Goal: Task Accomplishment & Management: Use online tool/utility

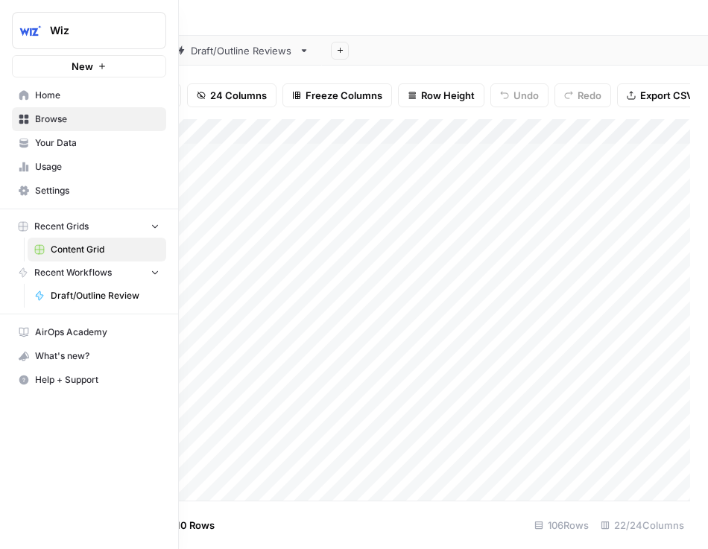
click at [114, 23] on span "Wiz" at bounding box center [95, 30] width 90 height 15
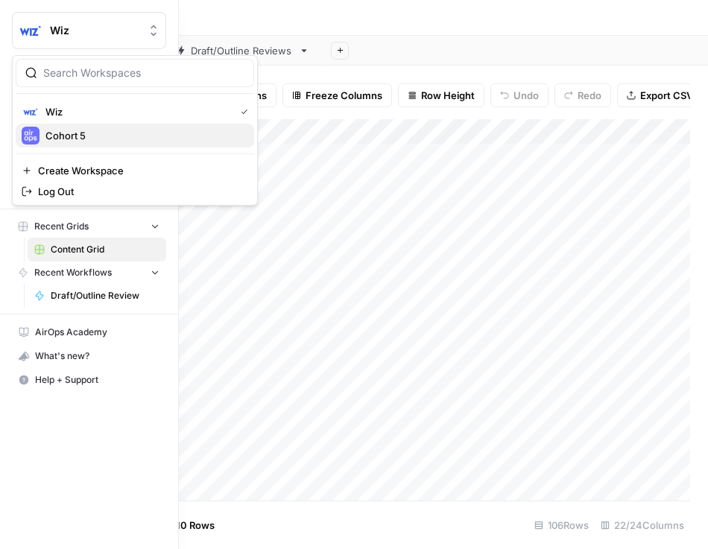
click at [88, 141] on span "Cohort 5" at bounding box center [143, 135] width 197 height 15
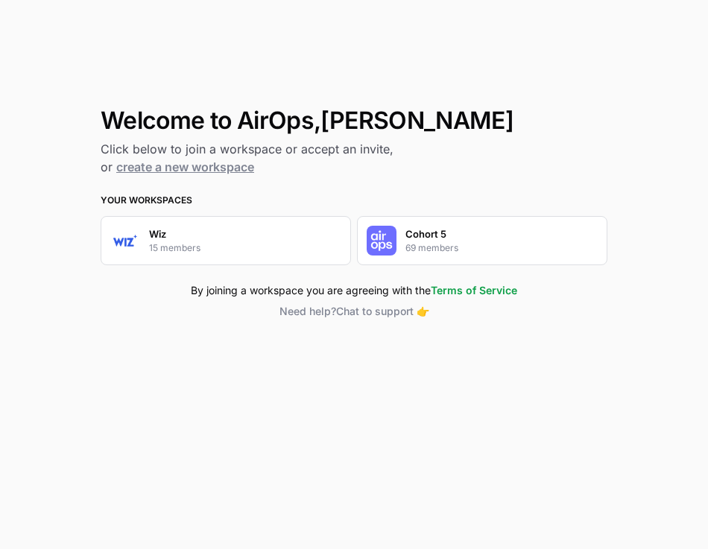
click at [431, 240] on p "Cohort 5" at bounding box center [425, 233] width 41 height 15
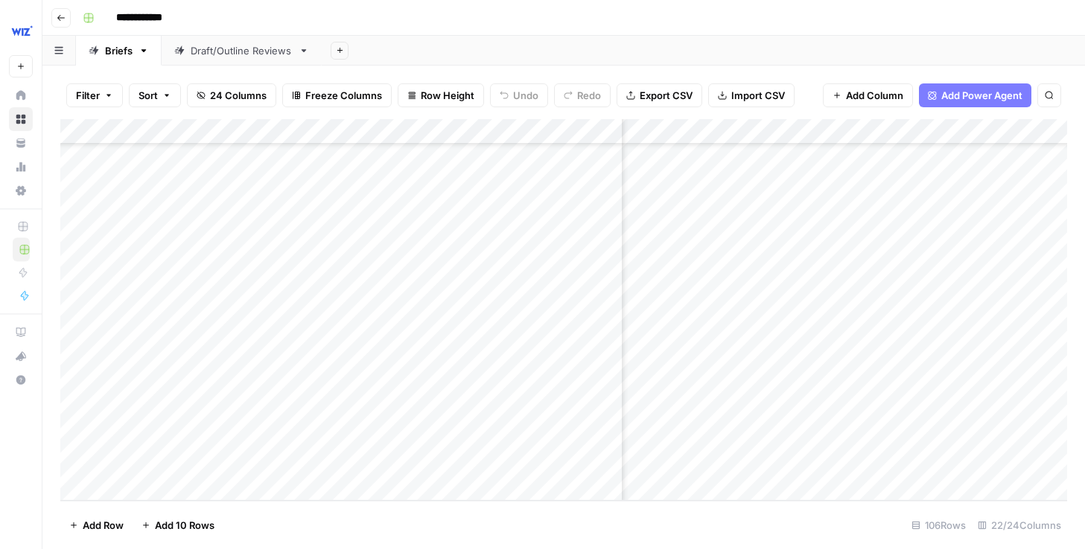
scroll to position [3774, 731]
click at [707, 455] on div "Add Column" at bounding box center [563, 309] width 1007 height 381
click at [707, 448] on div "Add Column" at bounding box center [563, 309] width 1007 height 381
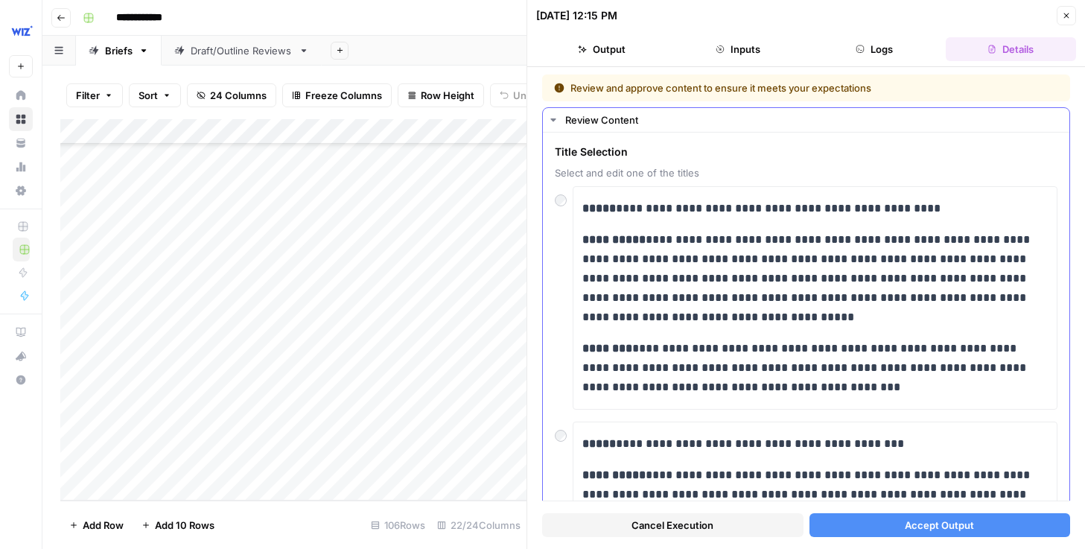
scroll to position [162, 0]
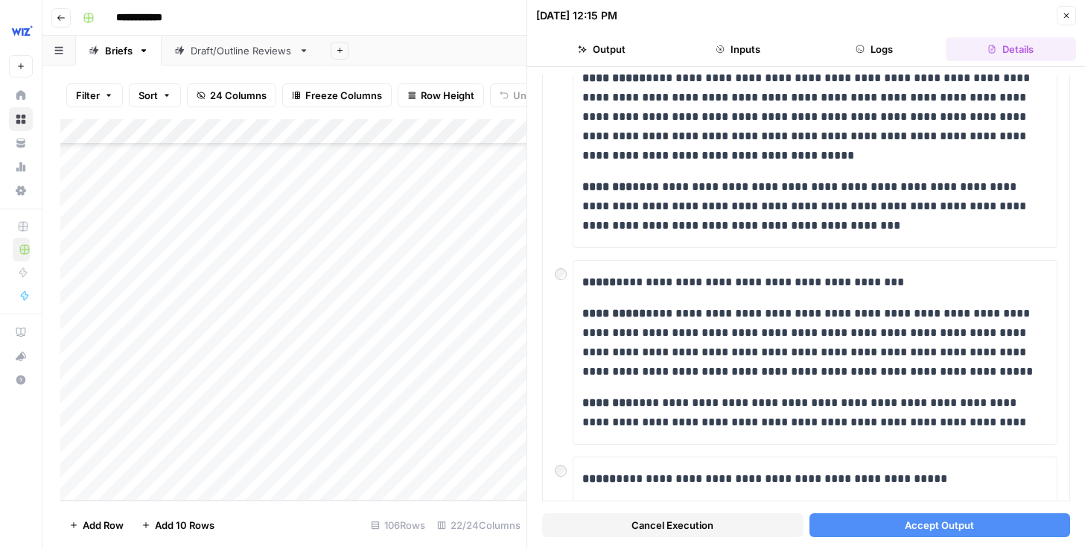
click at [707, 519] on button "Accept Output" at bounding box center [940, 525] width 261 height 24
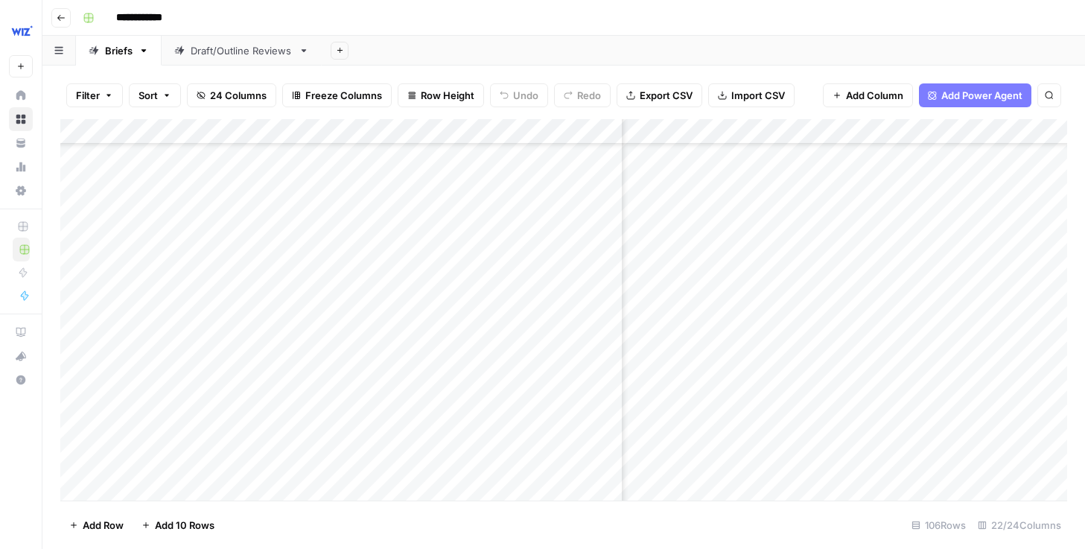
scroll to position [3773, 1776]
click at [707, 456] on div "Add Column" at bounding box center [563, 309] width 1007 height 381
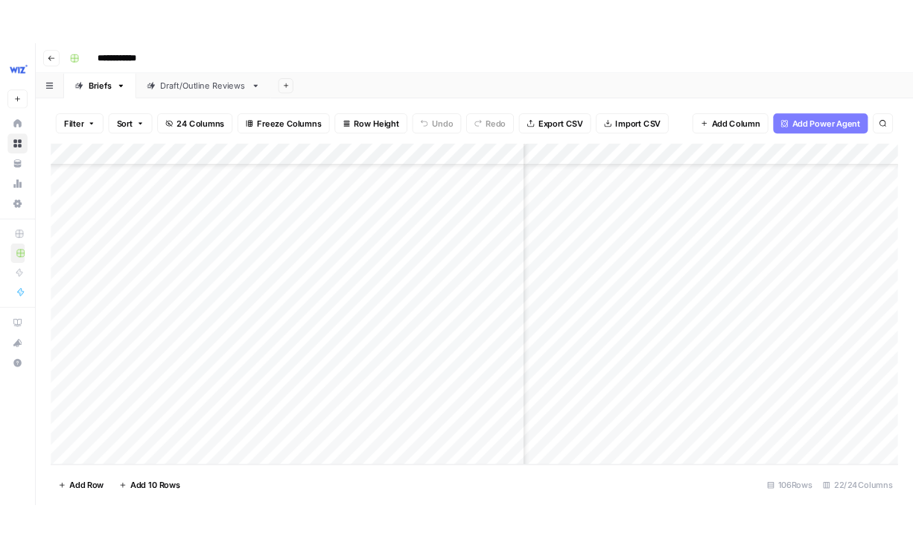
scroll to position [3774, 2128]
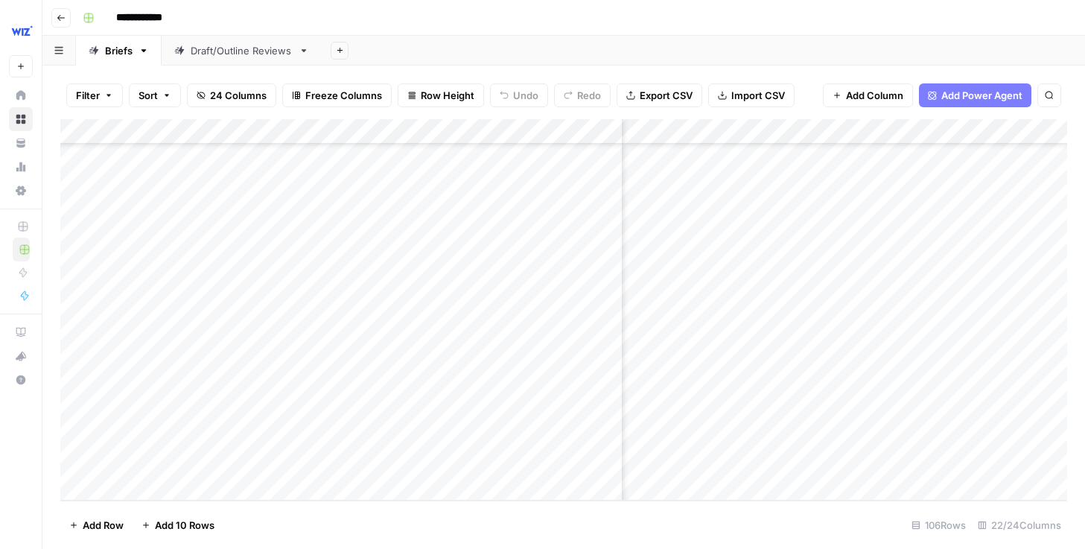
click at [707, 443] on div "Add Column" at bounding box center [563, 309] width 1007 height 381
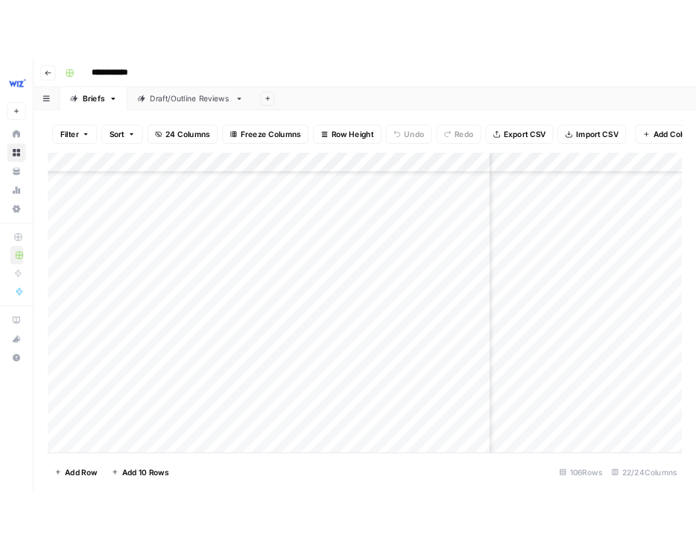
scroll to position [3774, 2229]
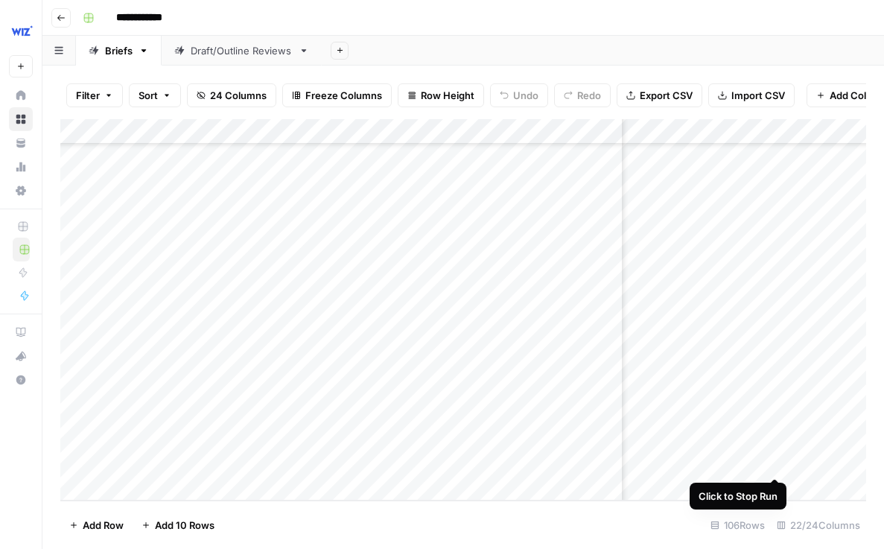
click at [707, 447] on div "Add Column" at bounding box center [463, 309] width 806 height 381
click at [707, 448] on div "Add Column" at bounding box center [463, 309] width 806 height 381
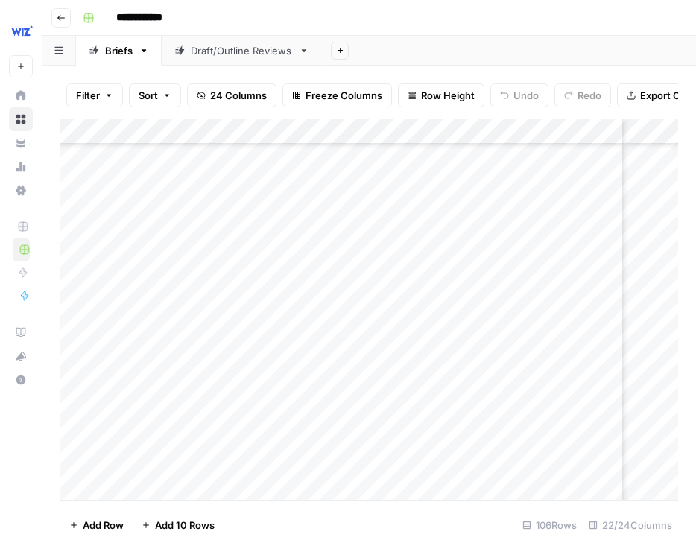
click at [188, 59] on link "Draft/Outline Reviews" at bounding box center [242, 51] width 160 height 30
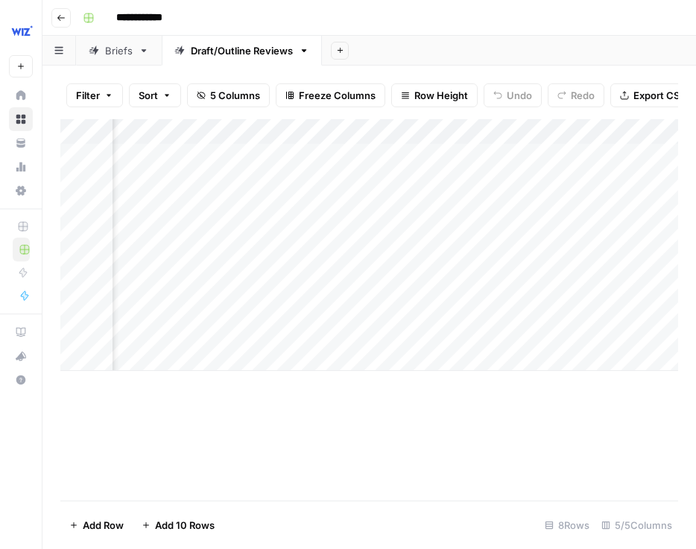
scroll to position [0, 267]
click at [500, 334] on div "Add Column" at bounding box center [369, 245] width 618 height 252
click at [575, 328] on div "Add Column" at bounding box center [369, 245] width 618 height 252
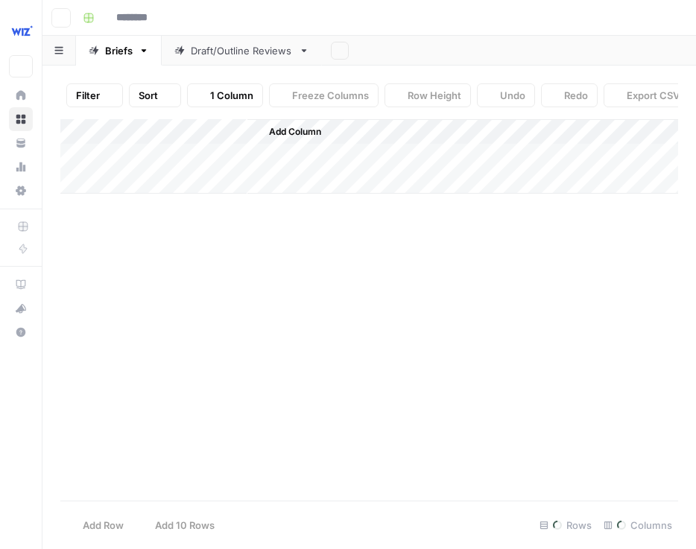
type input "**********"
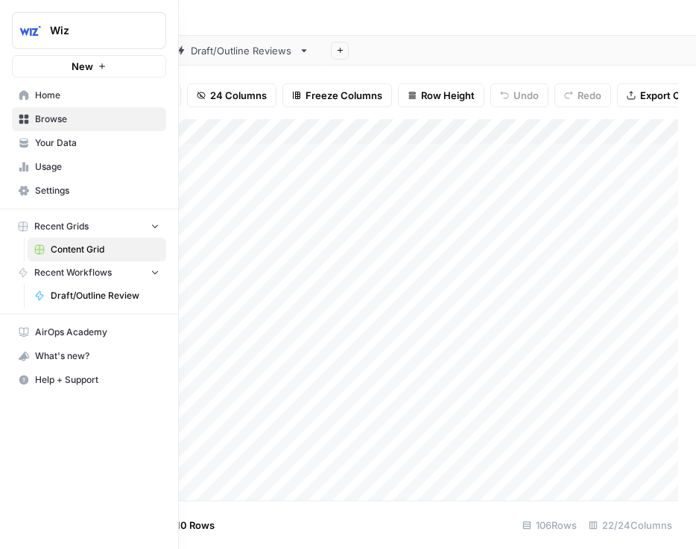
click at [23, 29] on img "Workspace: Wiz" at bounding box center [30, 30] width 27 height 27
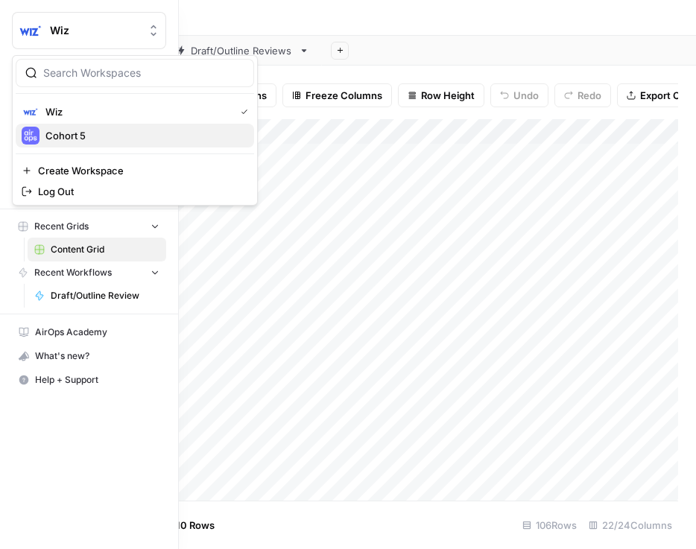
click at [71, 135] on span "Cohort 5" at bounding box center [143, 135] width 197 height 15
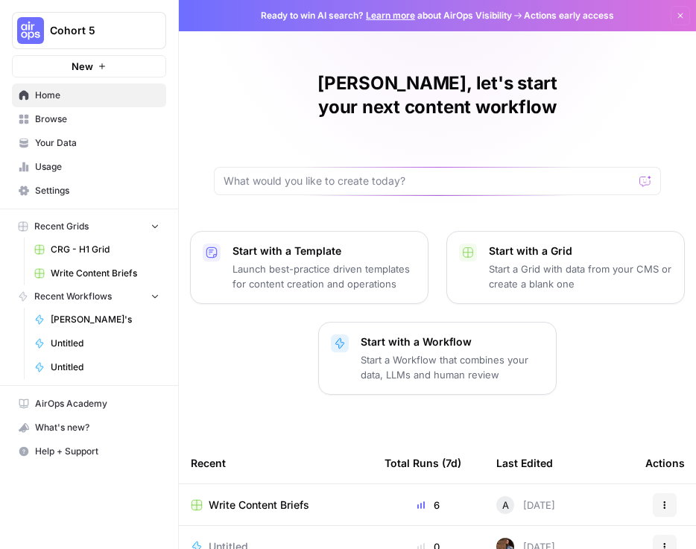
click at [83, 65] on span "New" at bounding box center [83, 66] width 22 height 15
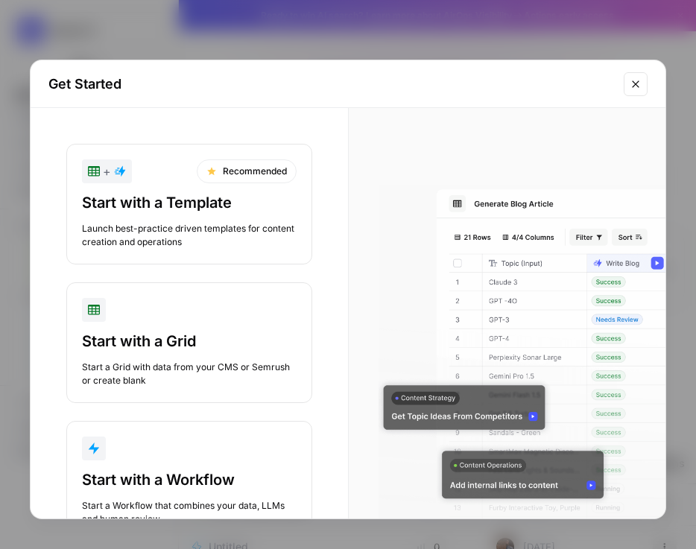
scroll to position [59, 0]
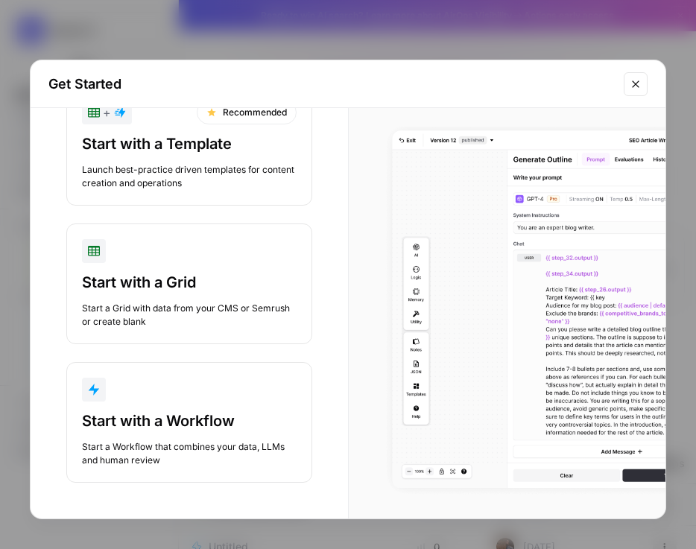
click at [148, 425] on div "Start with a Workflow" at bounding box center [189, 420] width 215 height 21
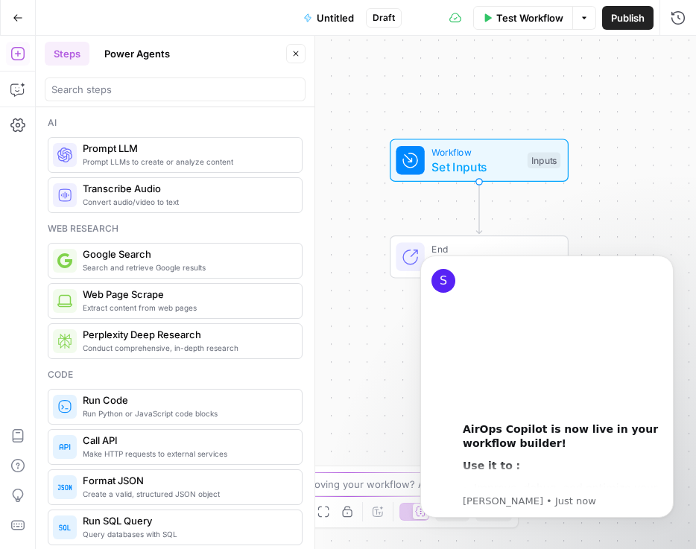
click at [524, 21] on span "Test Workflow" at bounding box center [529, 17] width 67 height 15
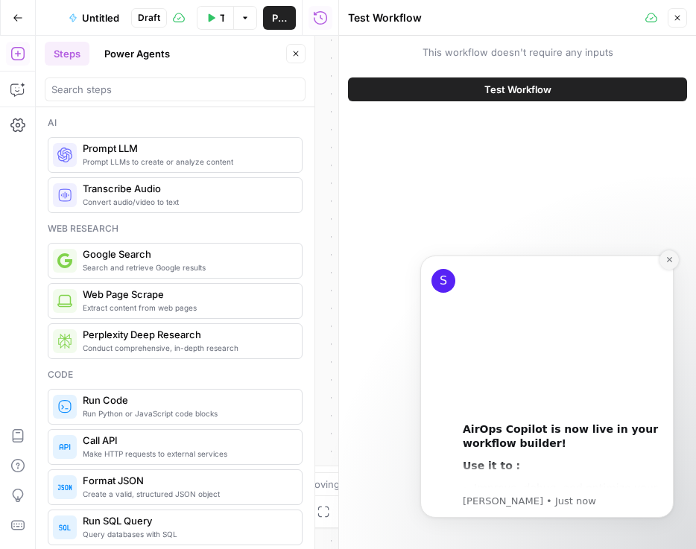
click at [673, 262] on button "Dismiss notification" at bounding box center [668, 259] width 19 height 19
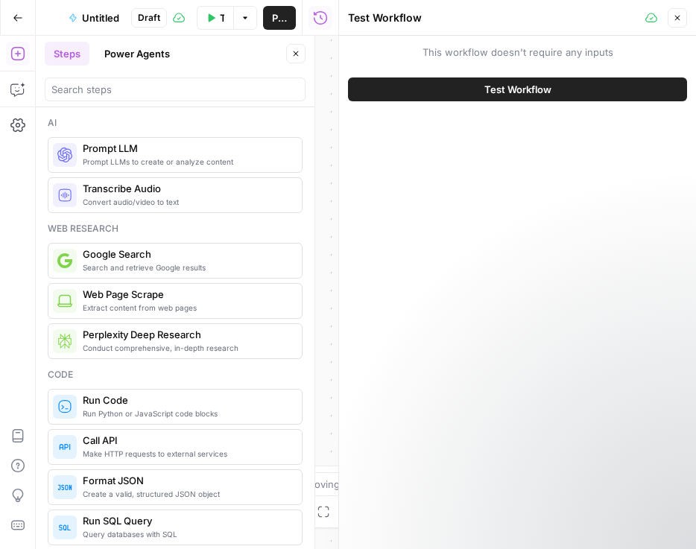
click at [506, 86] on span "Test Workflow" at bounding box center [517, 89] width 67 height 15
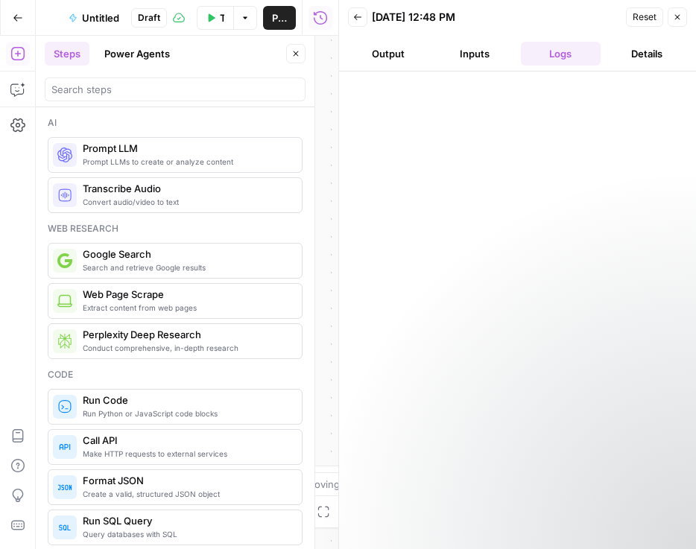
click at [390, 60] on button "Output" at bounding box center [388, 54] width 80 height 24
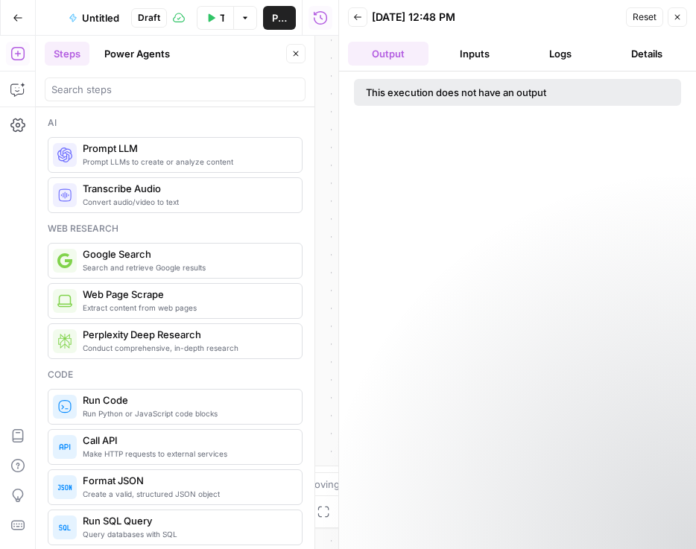
click at [470, 51] on button "Inputs" at bounding box center [474, 54] width 80 height 24
click at [206, 162] on span "Prompt LLMs to create or analyze content" at bounding box center [186, 162] width 207 height 12
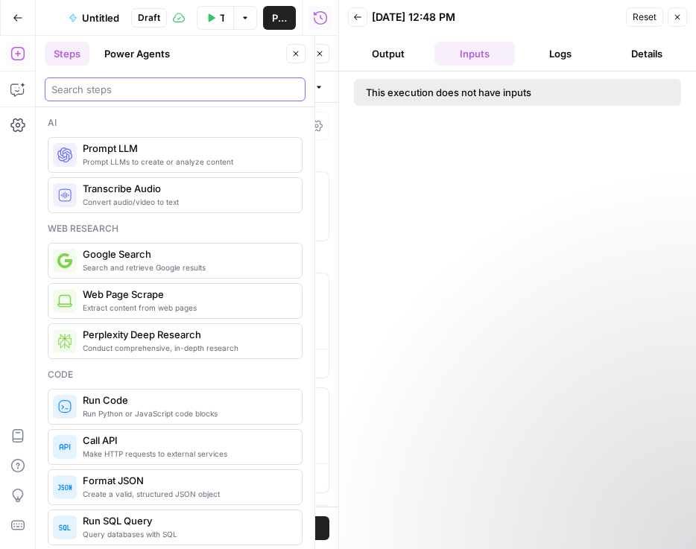
click at [153, 83] on input "search" at bounding box center [174, 89] width 247 height 15
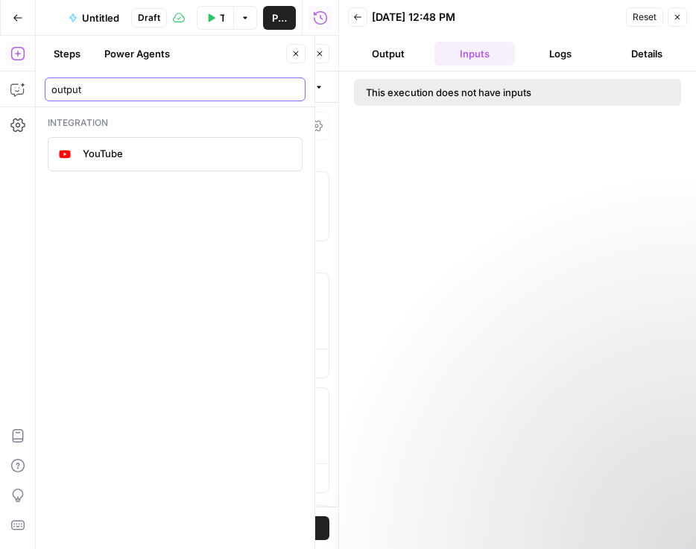
type input "output"
click at [298, 58] on button "Close" at bounding box center [295, 53] width 19 height 19
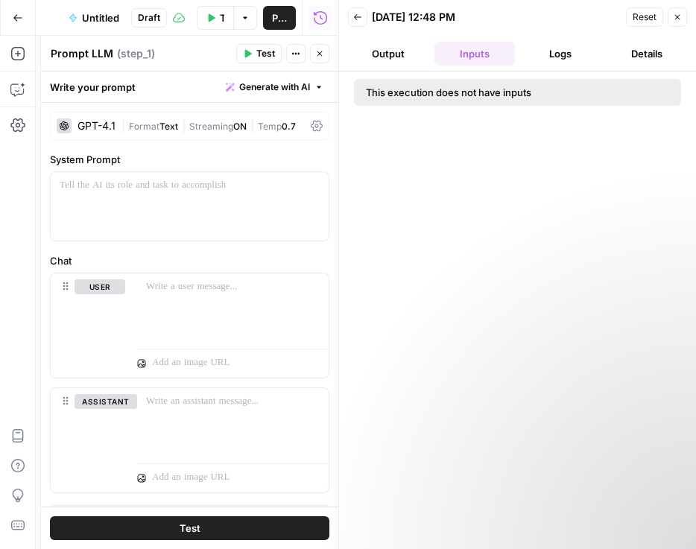
click at [19, 14] on icon "button" at bounding box center [18, 18] width 10 height 10
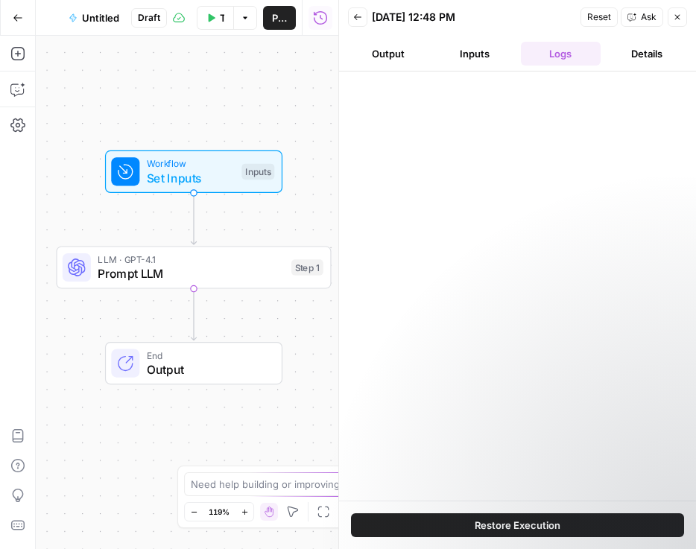
click at [467, 65] on button "Inputs" at bounding box center [474, 54] width 80 height 24
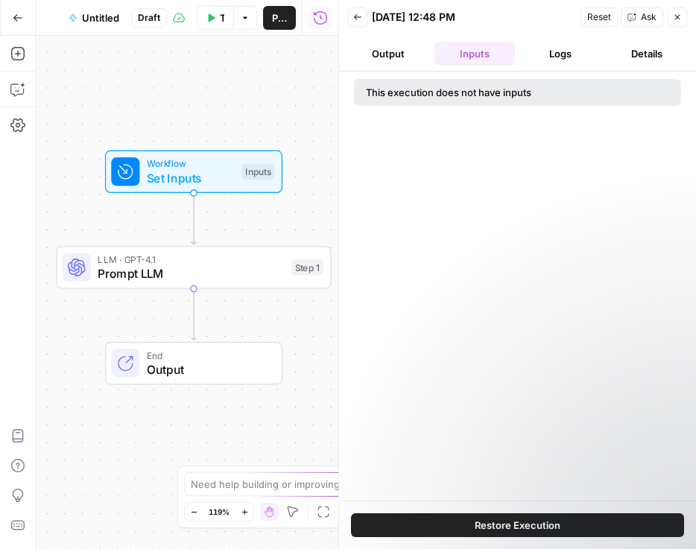
click at [388, 60] on button "Output" at bounding box center [388, 54] width 80 height 24
click at [640, 55] on button "Details" at bounding box center [646, 54] width 80 height 24
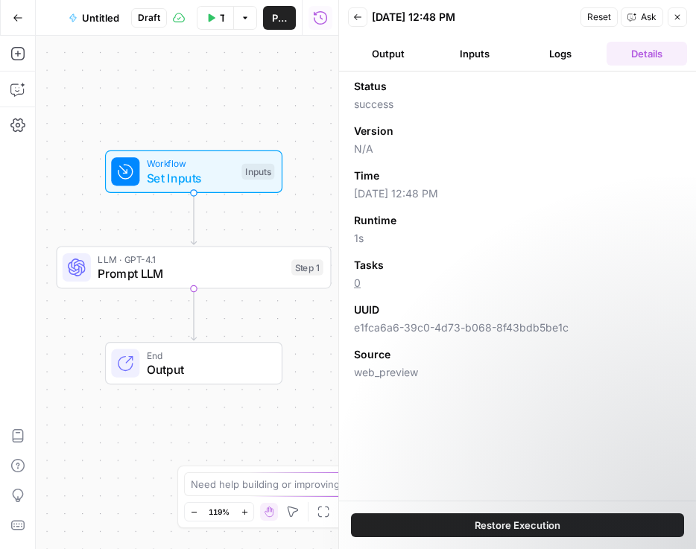
click at [379, 53] on button "Output" at bounding box center [388, 54] width 80 height 24
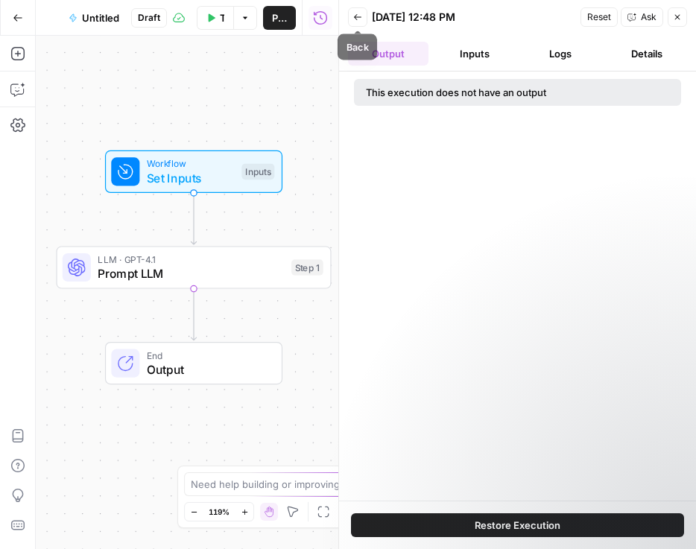
click at [358, 19] on icon "button" at bounding box center [357, 17] width 9 height 9
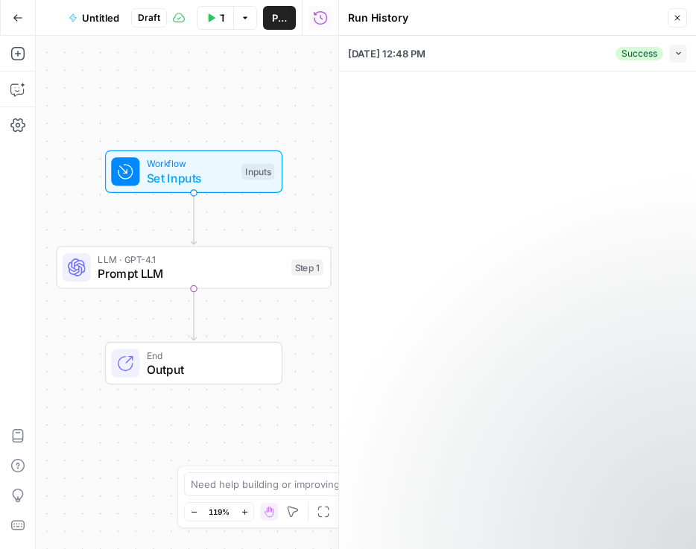
click at [674, 24] on button "Close" at bounding box center [677, 17] width 19 height 19
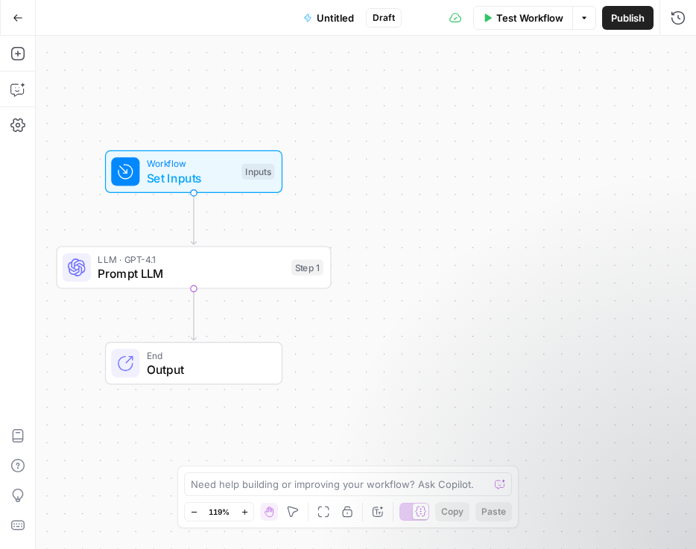
click at [526, 25] on button "Test Workflow" at bounding box center [523, 18] width 100 height 24
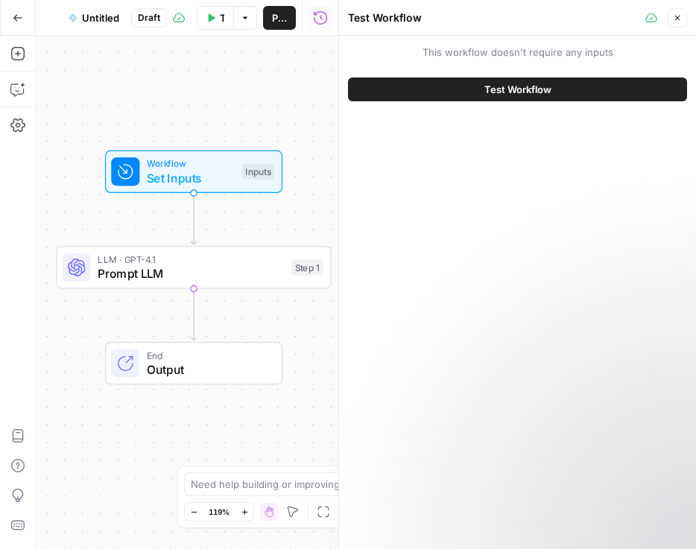
click at [517, 55] on span "This workflow doesn't require any inputs" at bounding box center [517, 52] width 339 height 15
click at [676, 19] on icon "button" at bounding box center [677, 18] width 5 height 5
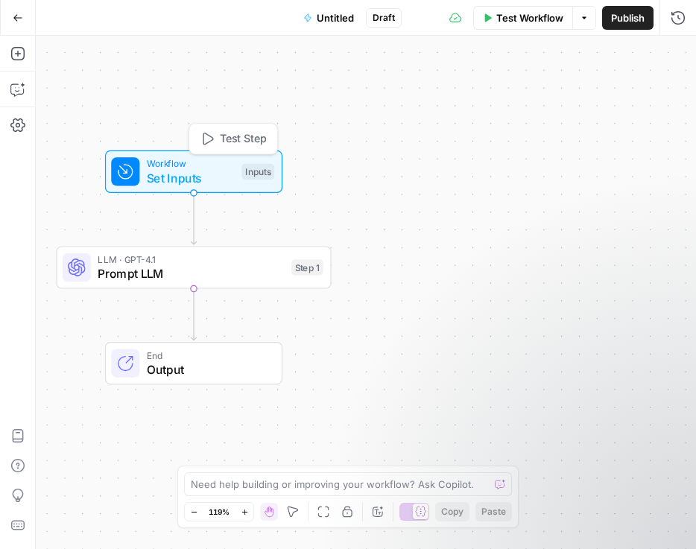
click at [254, 168] on div "Inputs" at bounding box center [257, 172] width 33 height 16
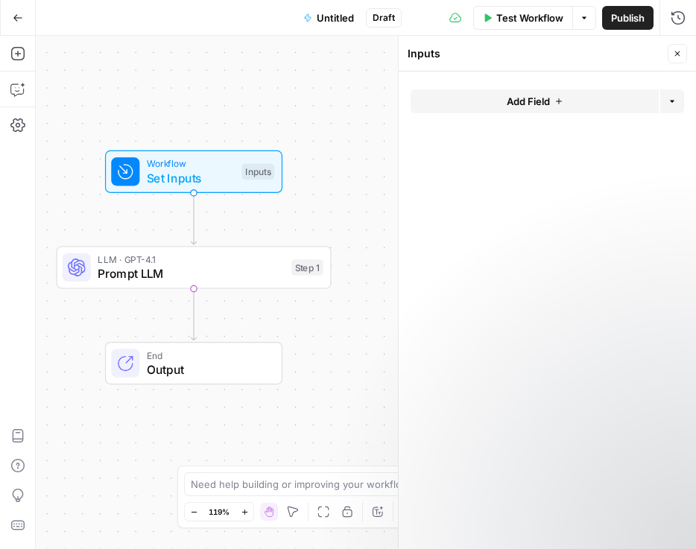
click at [537, 104] on span "Add Field" at bounding box center [528, 101] width 43 height 15
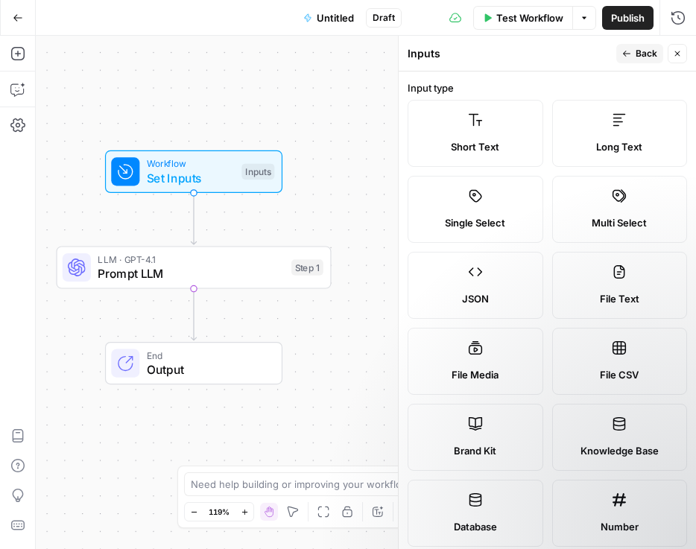
click at [490, 440] on label "Brand Kit" at bounding box center [476, 437] width 136 height 67
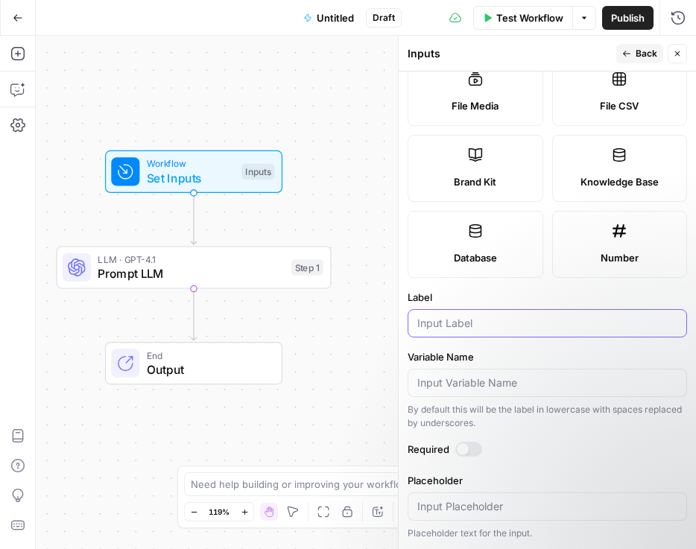
click at [517, 329] on input "Label" at bounding box center [547, 323] width 260 height 15
type input "Brand Kit"
click at [588, 442] on label "Required" at bounding box center [547, 449] width 279 height 15
click at [640, 51] on span "Back" at bounding box center [646, 53] width 22 height 13
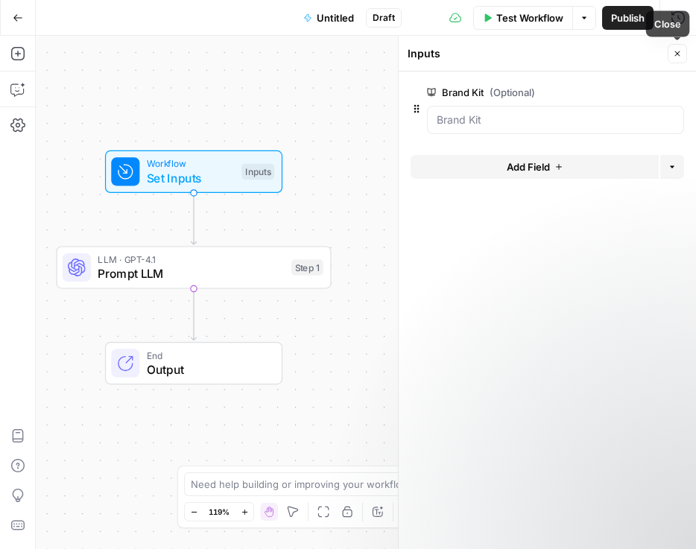
click at [676, 51] on icon "button" at bounding box center [677, 53] width 9 height 9
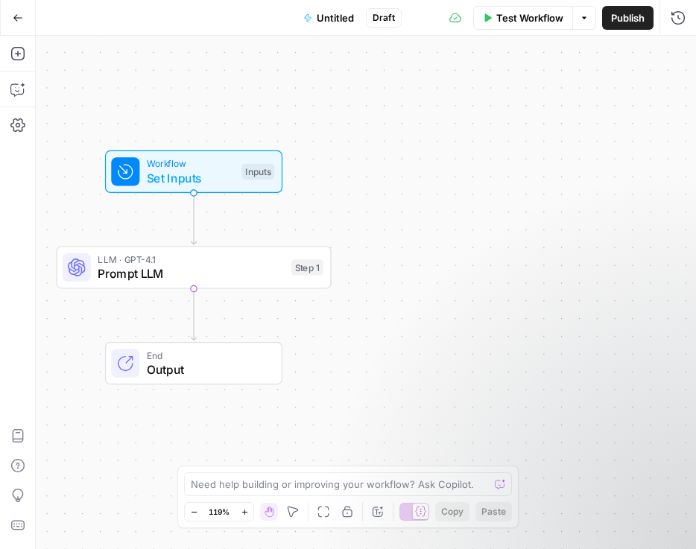
click at [502, 18] on span "Test Workflow" at bounding box center [529, 17] width 67 height 15
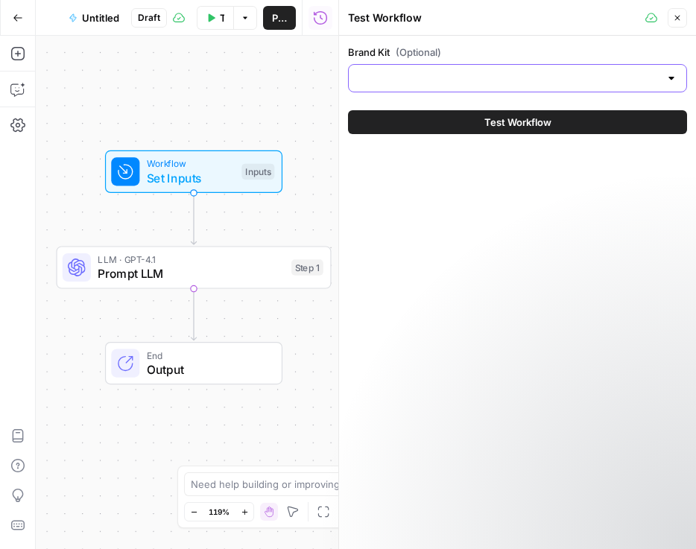
click at [483, 77] on input "Brand Kit (Optional)" at bounding box center [509, 78] width 302 height 15
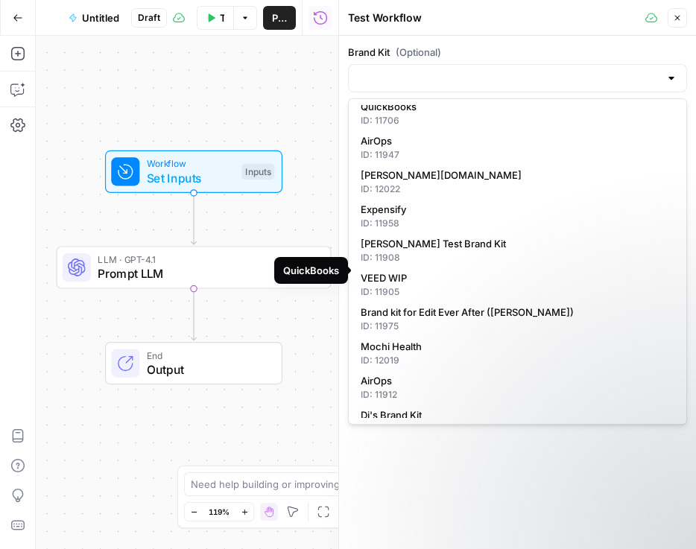
scroll to position [189, 0]
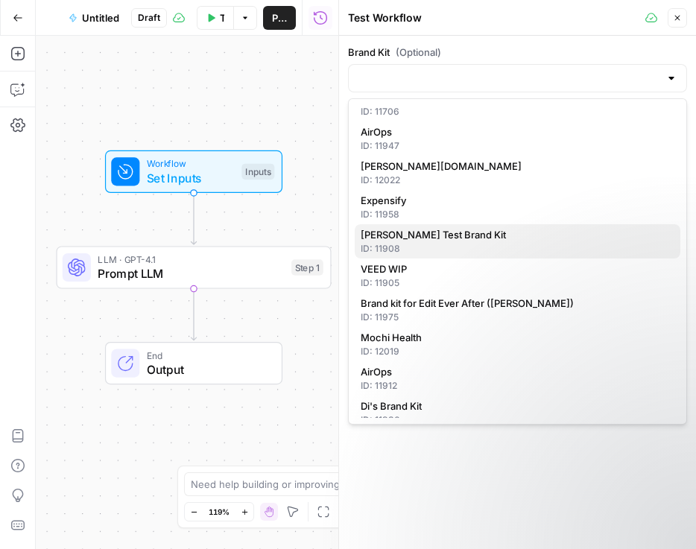
click at [450, 242] on div "ID: 11908" at bounding box center [518, 248] width 314 height 13
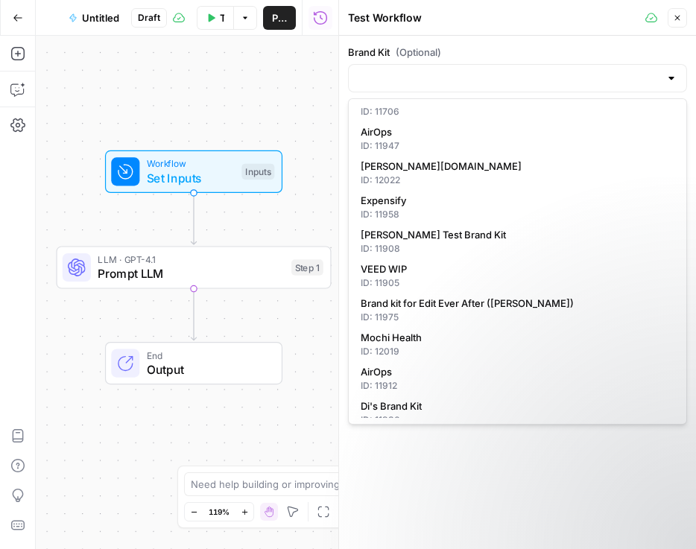
type input "Adele Test Brand Kit"
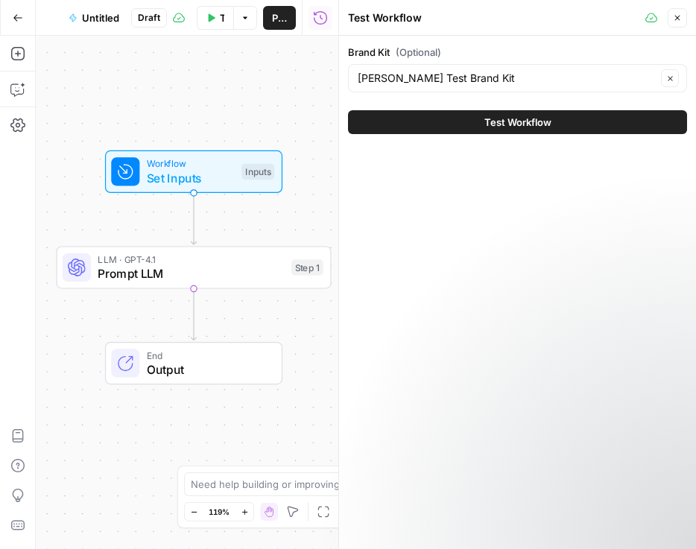
click at [509, 110] on button "Test Workflow" at bounding box center [517, 122] width 339 height 24
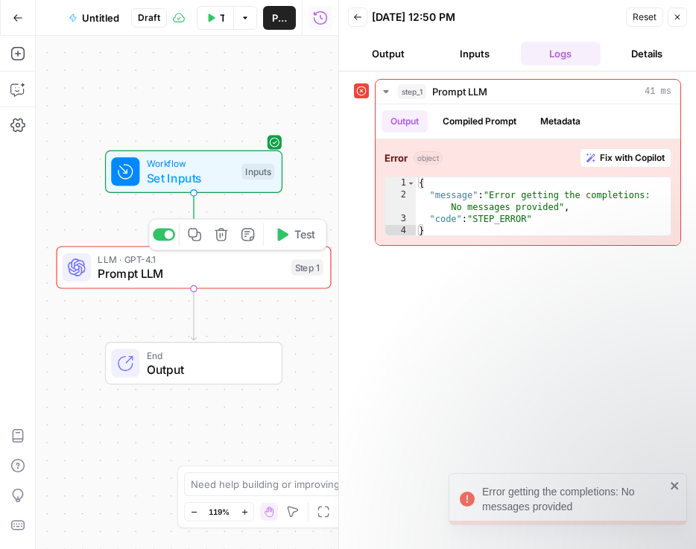
click at [305, 267] on div "Step 1" at bounding box center [307, 267] width 32 height 16
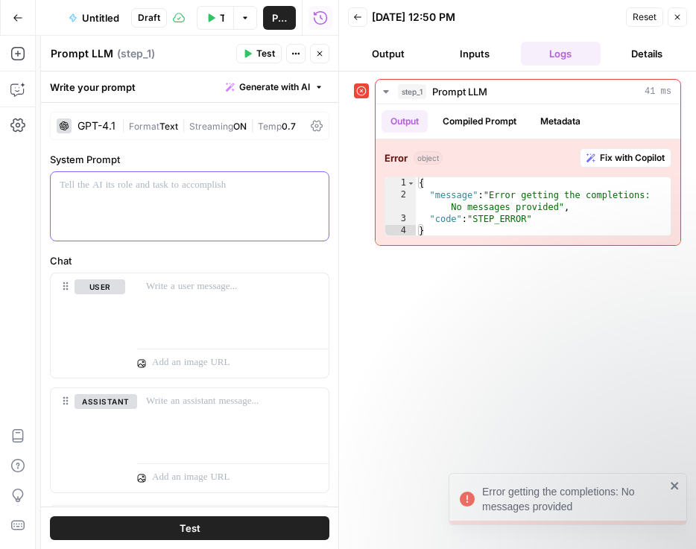
click at [194, 193] on div at bounding box center [190, 206] width 278 height 69
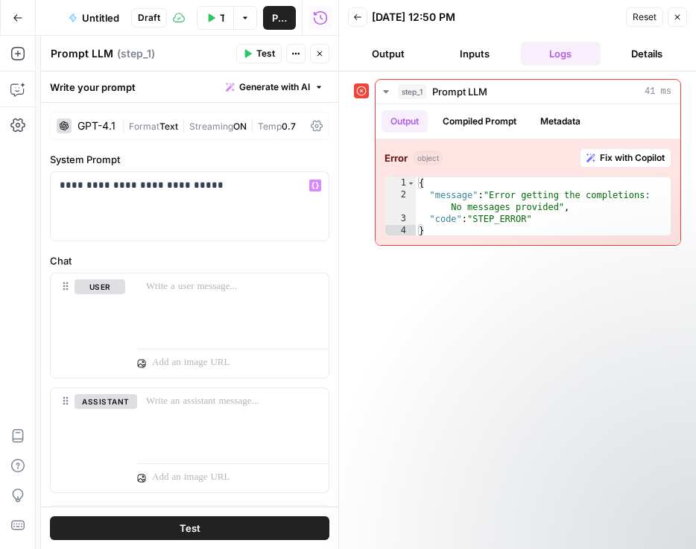
click at [200, 530] on button "Test" at bounding box center [189, 528] width 279 height 24
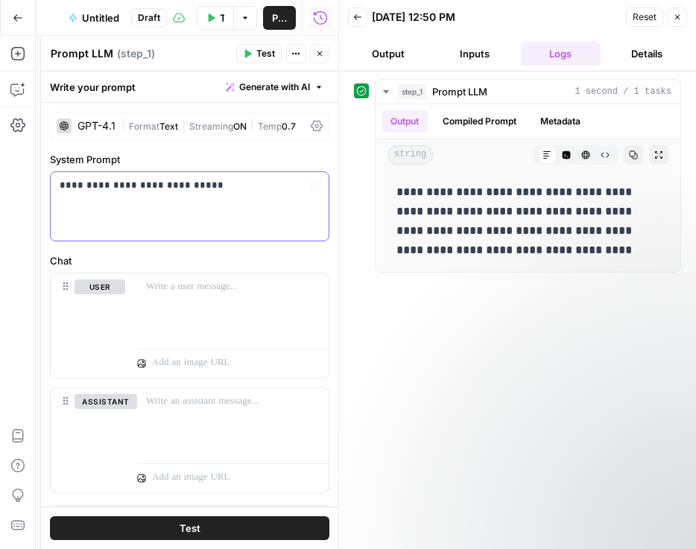
click at [238, 183] on p "**********" at bounding box center [190, 185] width 260 height 15
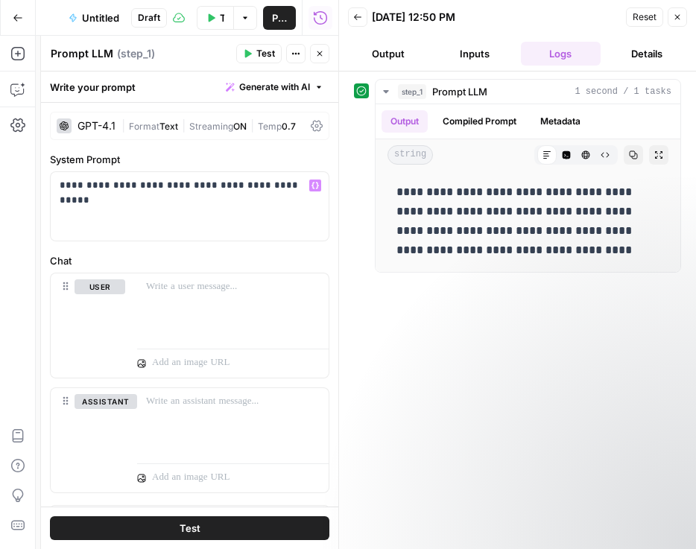
click at [198, 531] on span "Test" at bounding box center [190, 528] width 21 height 15
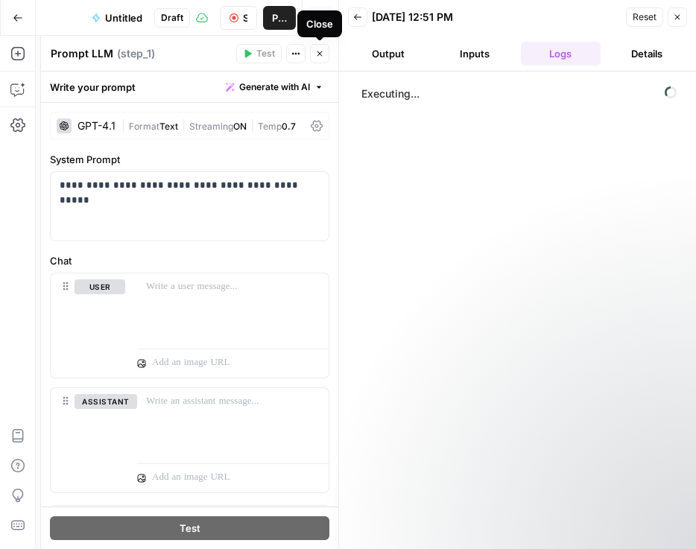
click at [317, 60] on button "Close" at bounding box center [319, 53] width 19 height 19
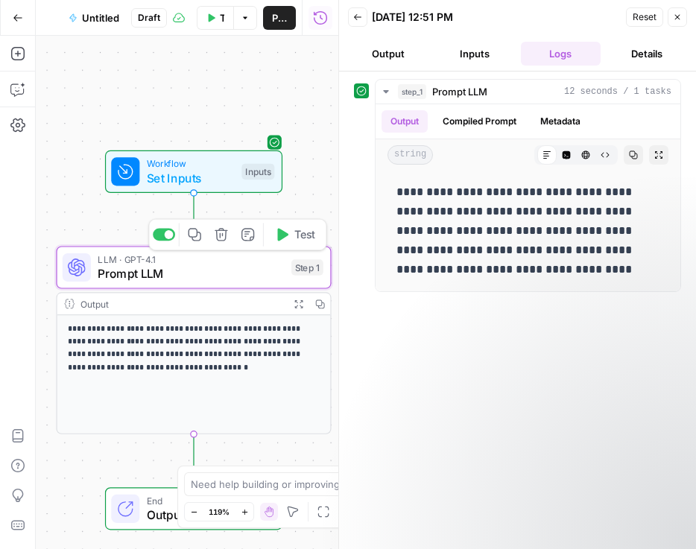
click at [234, 264] on span "Prompt LLM" at bounding box center [191, 273] width 186 height 18
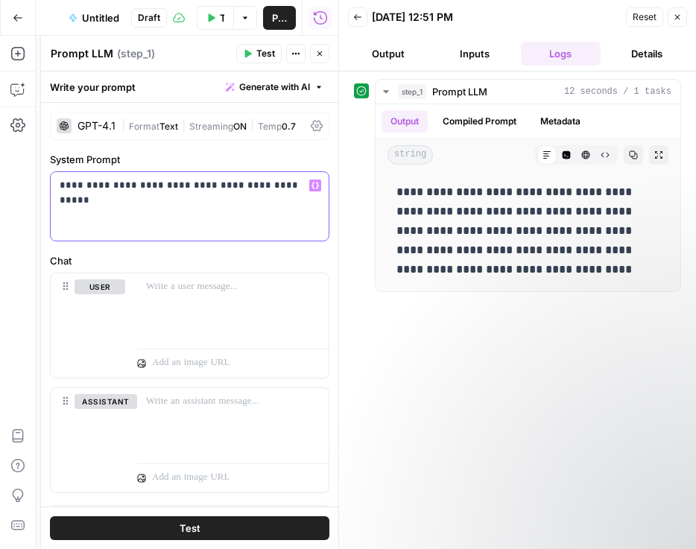
click at [228, 197] on div "**********" at bounding box center [190, 206] width 278 height 69
drag, startPoint x: 296, startPoint y: 186, endPoint x: 153, endPoint y: 189, distance: 142.3
click at [153, 189] on p "**********" at bounding box center [190, 185] width 260 height 15
click at [166, 530] on button "Test" at bounding box center [189, 528] width 279 height 24
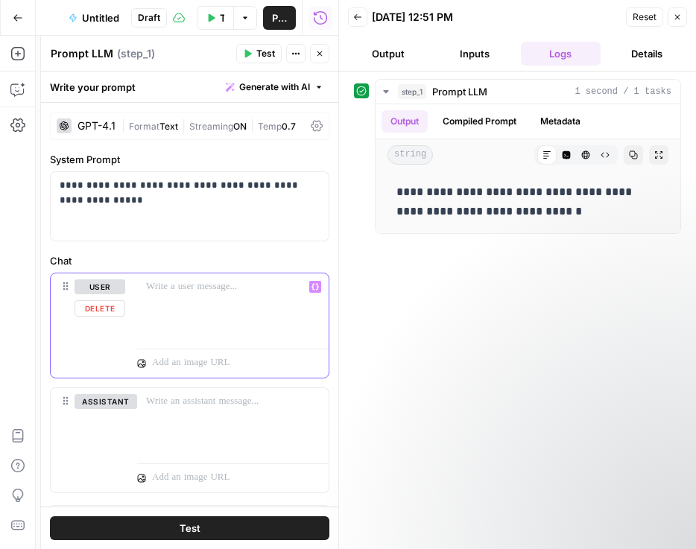
click at [177, 285] on p at bounding box center [233, 286] width 174 height 15
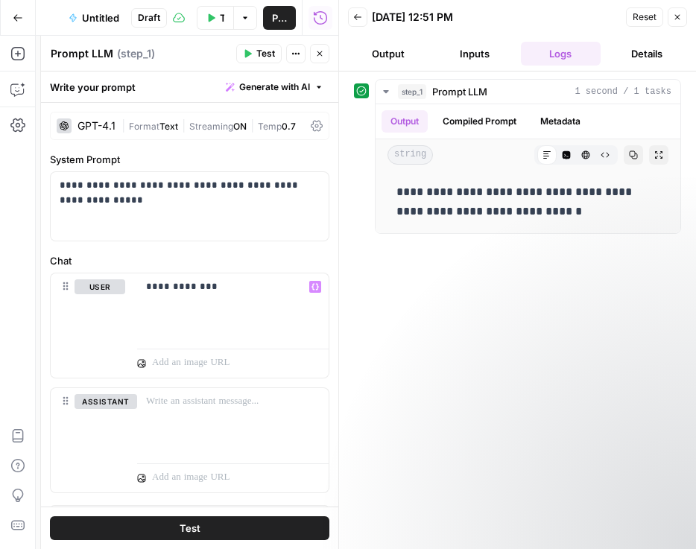
click at [433, 392] on div "**********" at bounding box center [517, 310] width 327 height 463
click at [237, 531] on button "Test" at bounding box center [189, 528] width 279 height 24
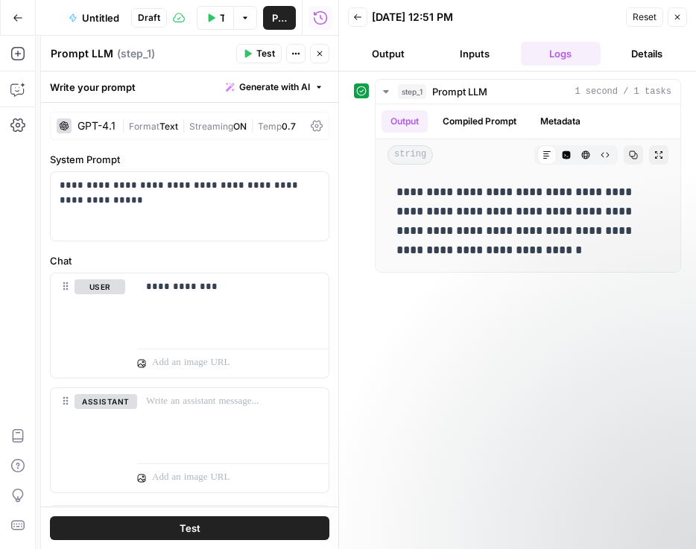
click at [79, 121] on div "GPT-4.1" at bounding box center [96, 126] width 38 height 10
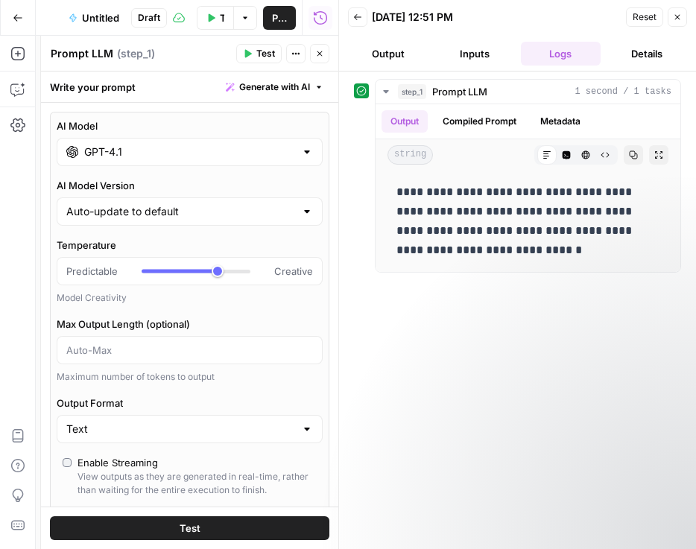
click at [138, 152] on input "GPT-4.1" at bounding box center [189, 152] width 211 height 15
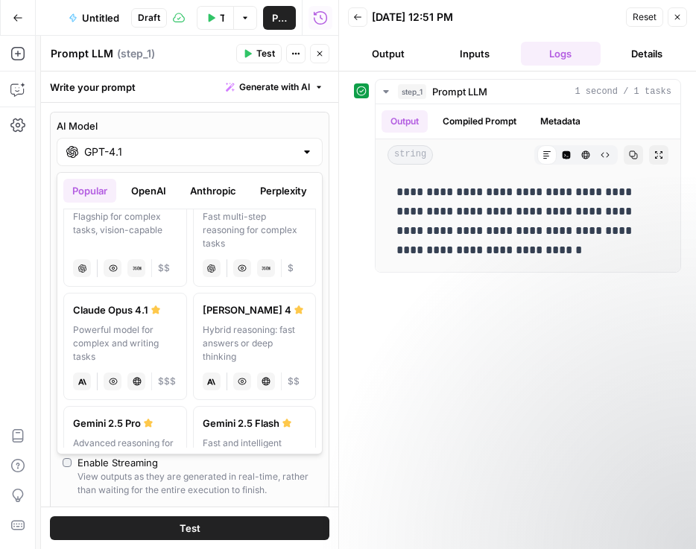
scroll to position [150, 0]
click at [252, 332] on div "Hybrid reasoning: fast answers or deep thinking" at bounding box center [255, 343] width 104 height 40
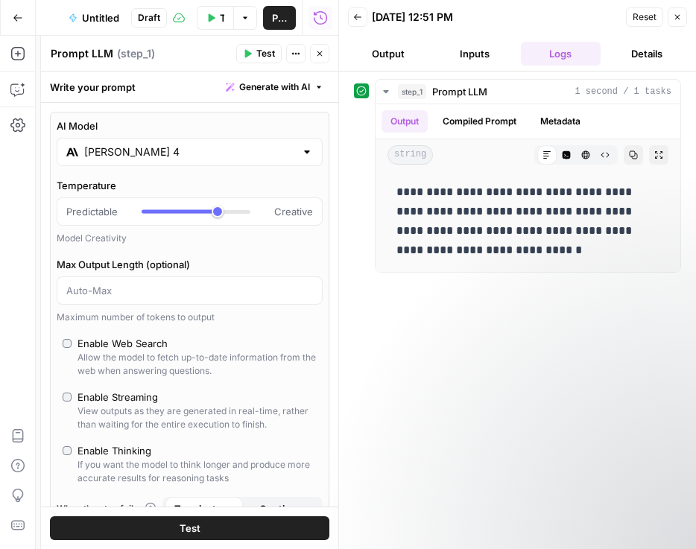
click at [183, 525] on span "Test" at bounding box center [190, 528] width 21 height 15
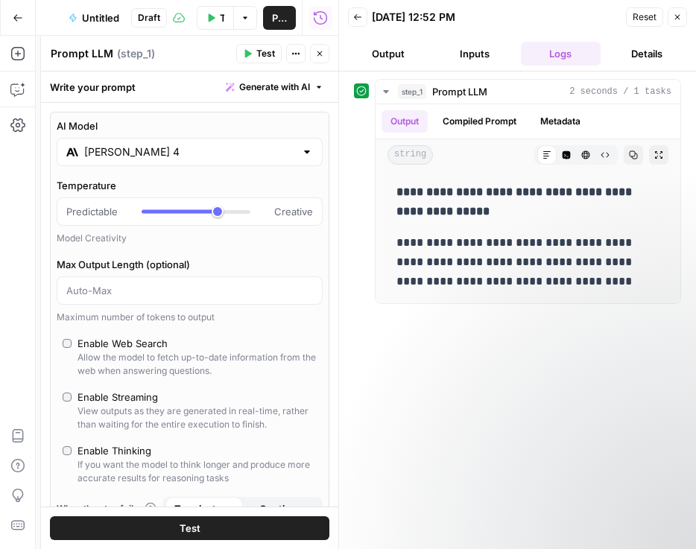
click at [168, 150] on input "Claude Sonnet 4" at bounding box center [189, 152] width 211 height 15
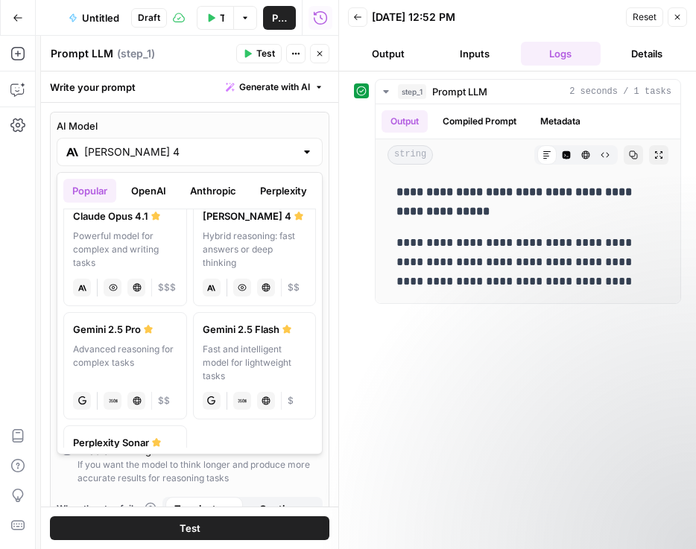
scroll to position [267, 0]
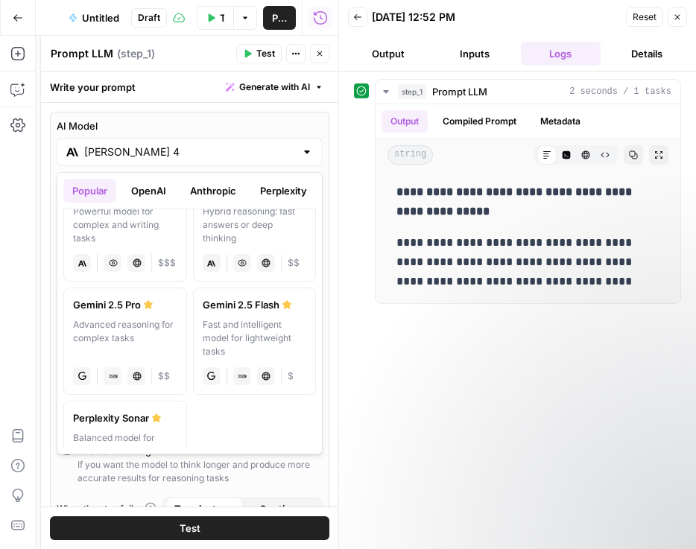
click at [141, 332] on div "Advanced reasoning for complex tasks" at bounding box center [125, 338] width 104 height 40
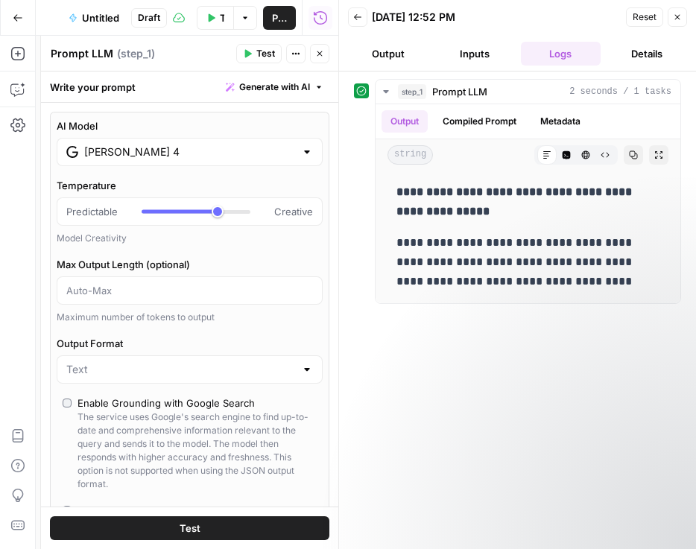
type input "Gemini 2.5 Pro"
click at [245, 527] on button "Test" at bounding box center [189, 528] width 279 height 24
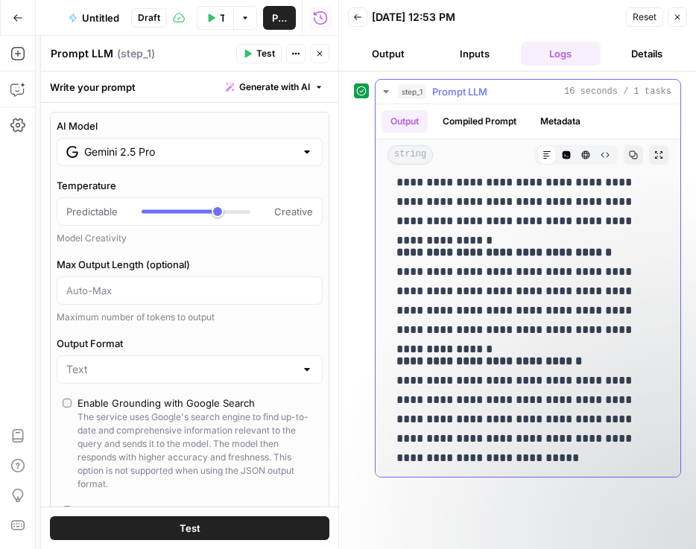
scroll to position [101, 0]
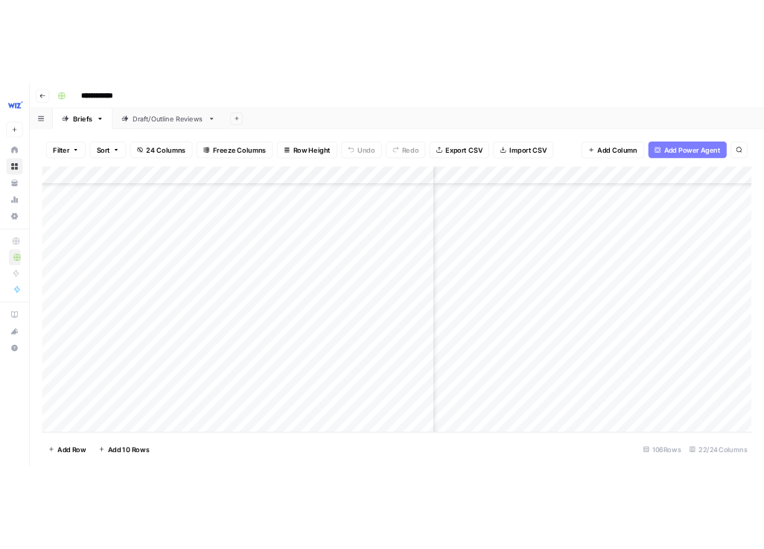
scroll to position [3774, 2214]
